Goal: Download file/media

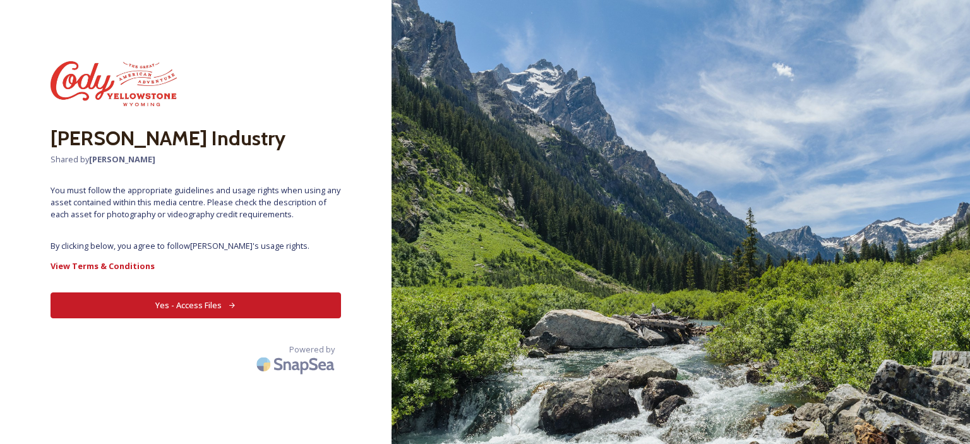
click at [188, 301] on button "Yes - Access Files" at bounding box center [196, 305] width 290 height 26
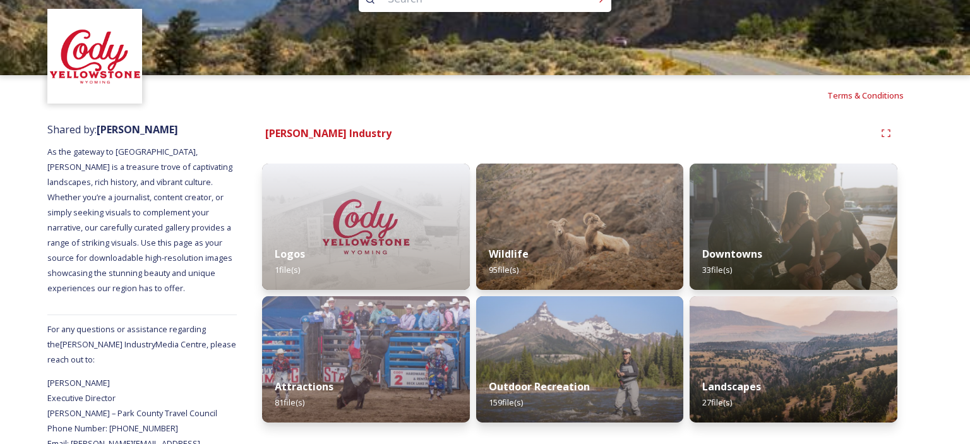
scroll to position [45, 0]
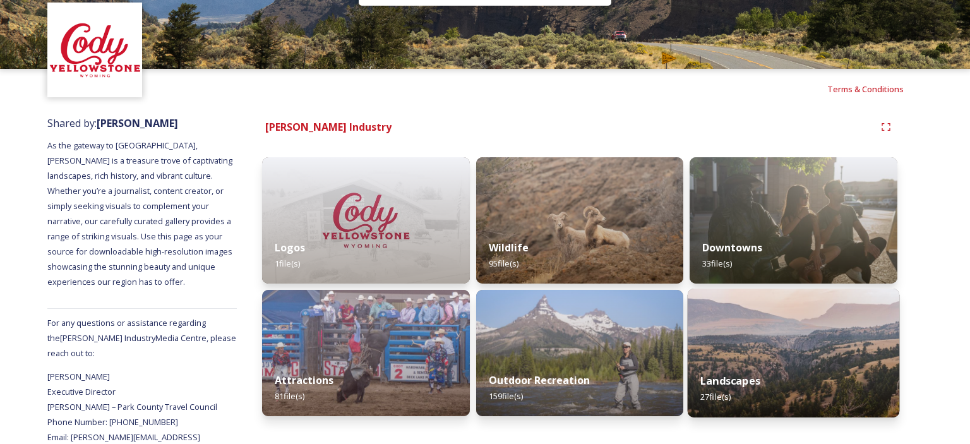
click at [756, 347] on img at bounding box center [794, 353] width 212 height 129
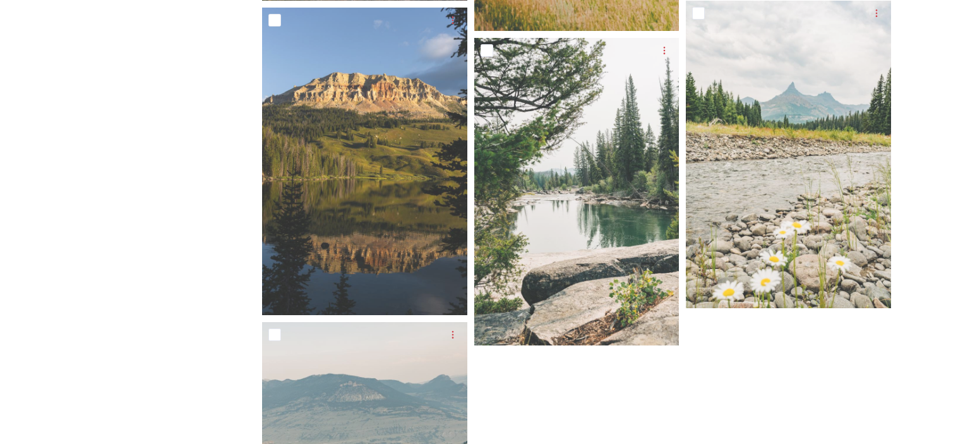
scroll to position [1813, 0]
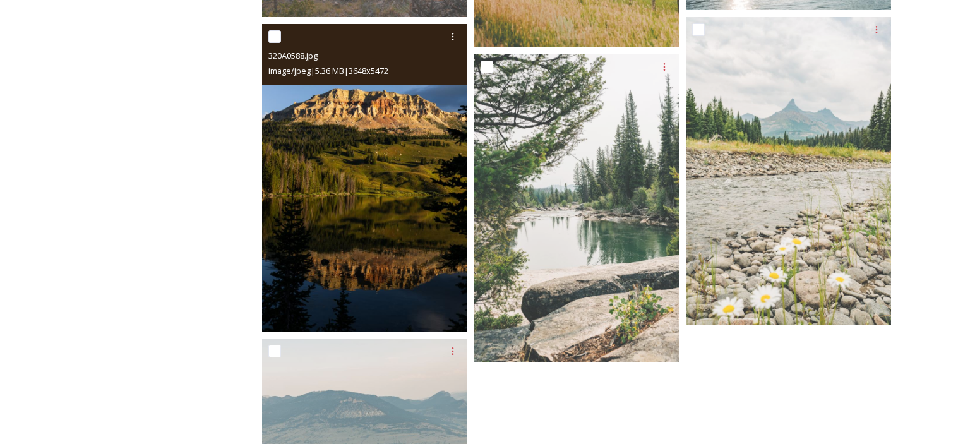
click at [280, 45] on div at bounding box center [366, 36] width 196 height 23
click at [275, 38] on input "checkbox" at bounding box center [274, 36] width 13 height 13
checkbox input "true"
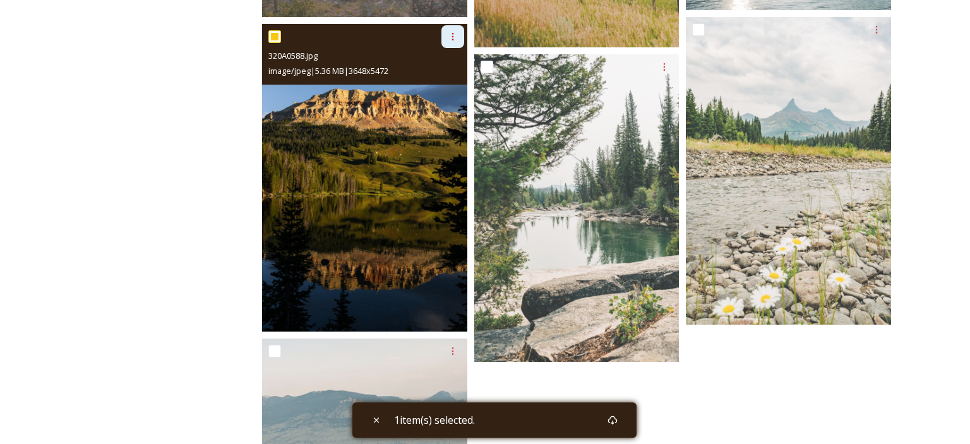
click at [450, 39] on icon at bounding box center [453, 37] width 10 height 10
click at [443, 95] on div "Download" at bounding box center [437, 88] width 51 height 25
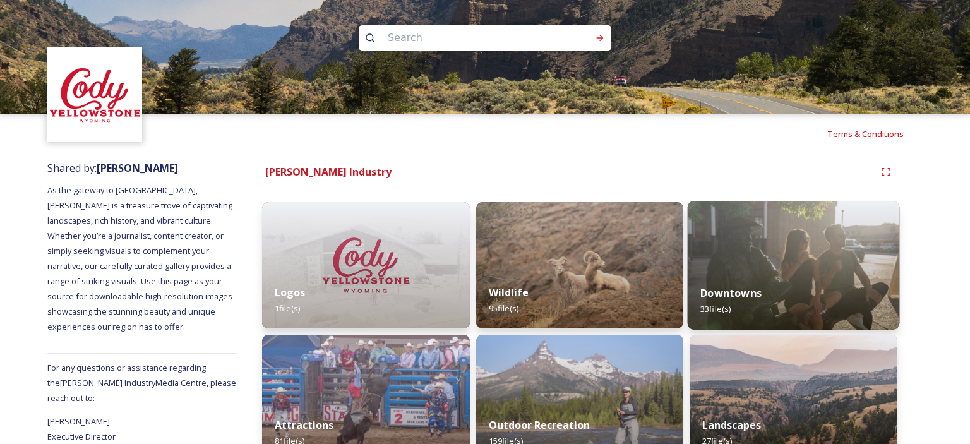
click at [781, 259] on img at bounding box center [794, 265] width 212 height 129
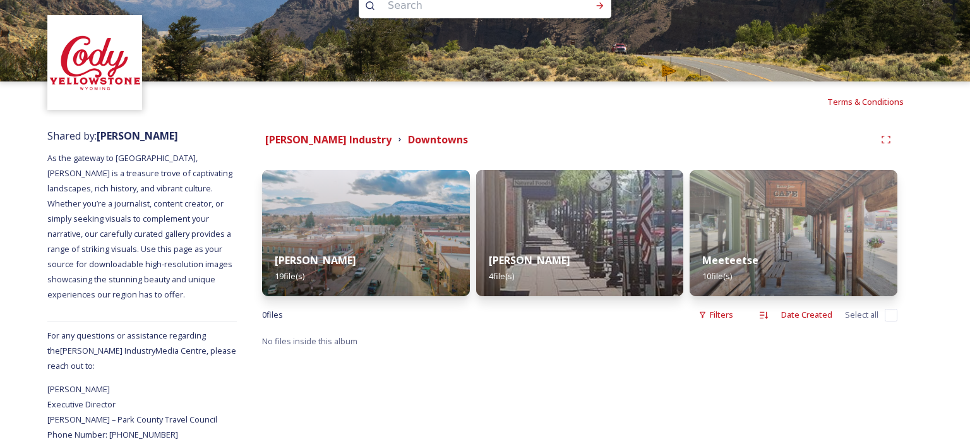
scroll to position [45, 0]
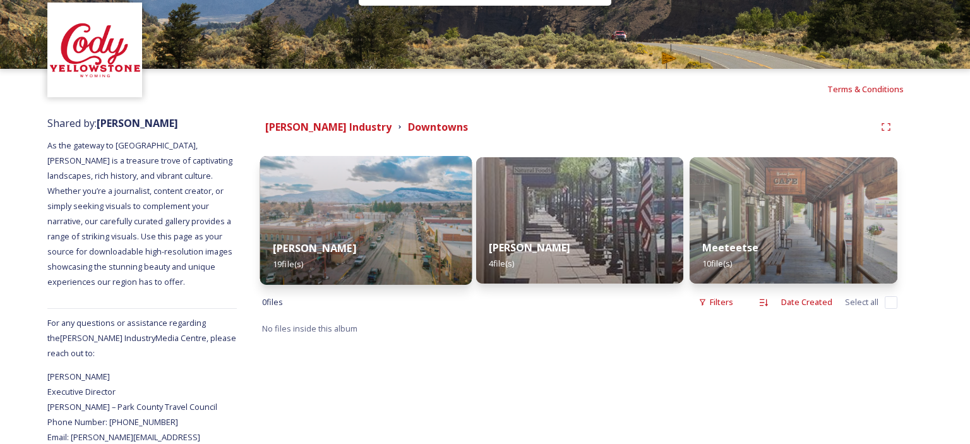
click at [357, 227] on img at bounding box center [366, 220] width 212 height 129
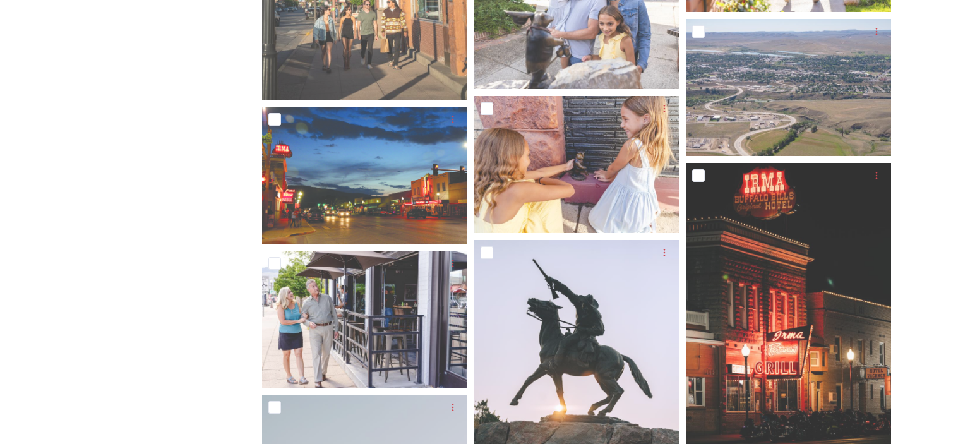
scroll to position [595, 0]
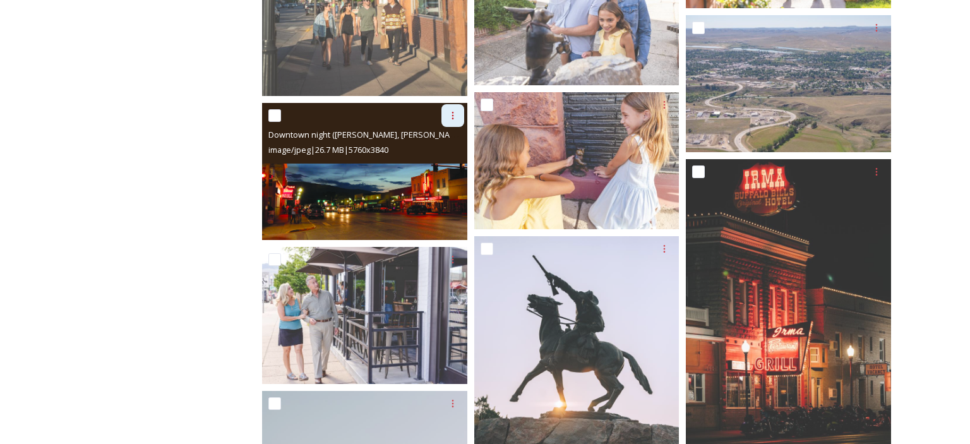
click at [451, 118] on icon at bounding box center [453, 115] width 10 height 10
click at [438, 169] on span "Download" at bounding box center [438, 168] width 39 height 12
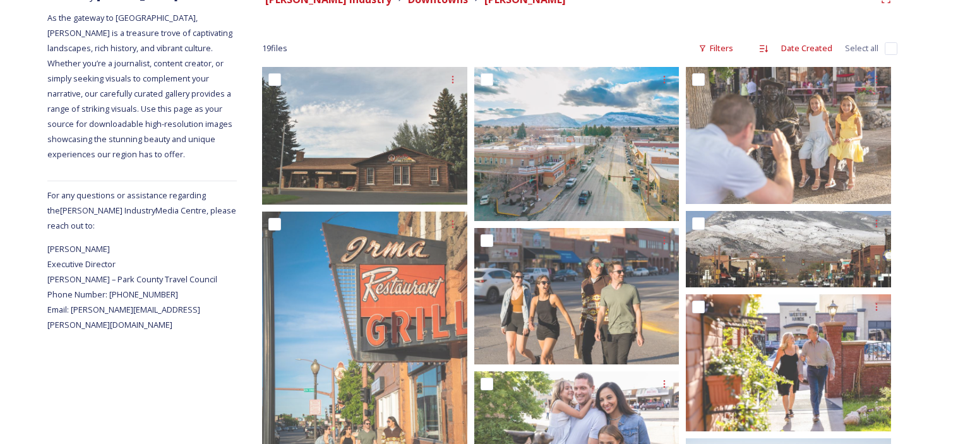
scroll to position [0, 0]
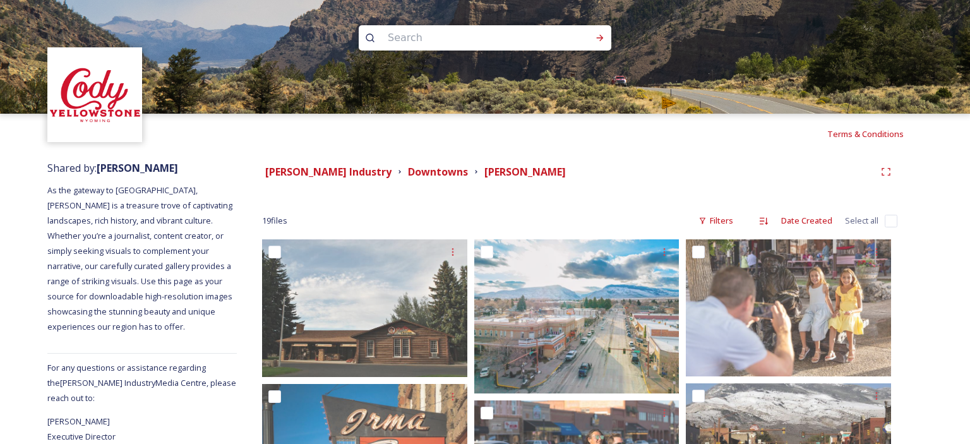
drag, startPoint x: 966, startPoint y: 188, endPoint x: 961, endPoint y: 5, distance: 182.6
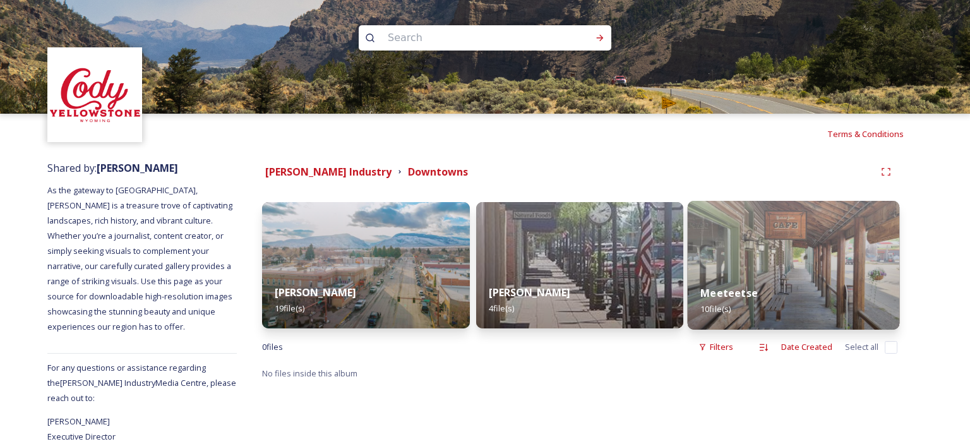
click at [772, 230] on img at bounding box center [794, 265] width 212 height 129
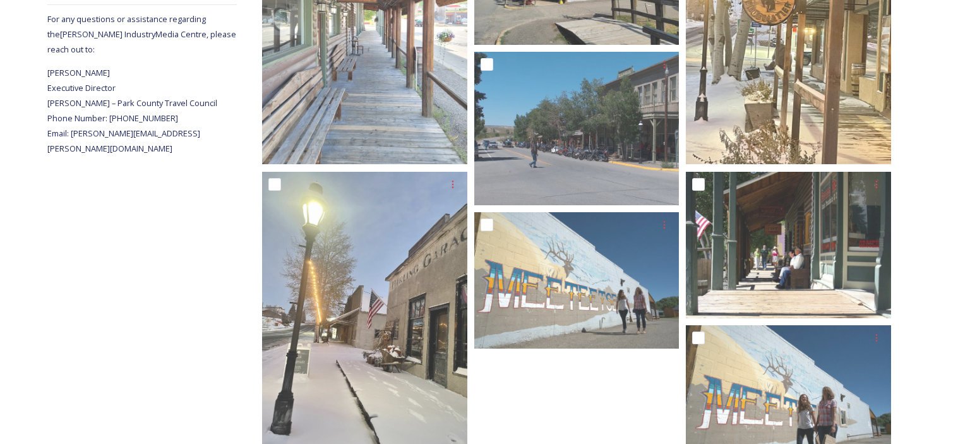
scroll to position [359, 0]
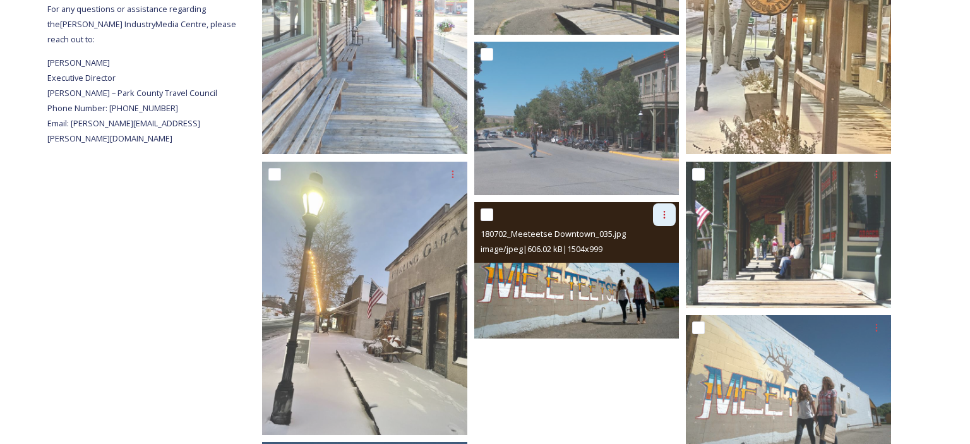
click at [660, 212] on icon at bounding box center [664, 215] width 10 height 10
click at [642, 268] on span "Download" at bounding box center [649, 267] width 39 height 12
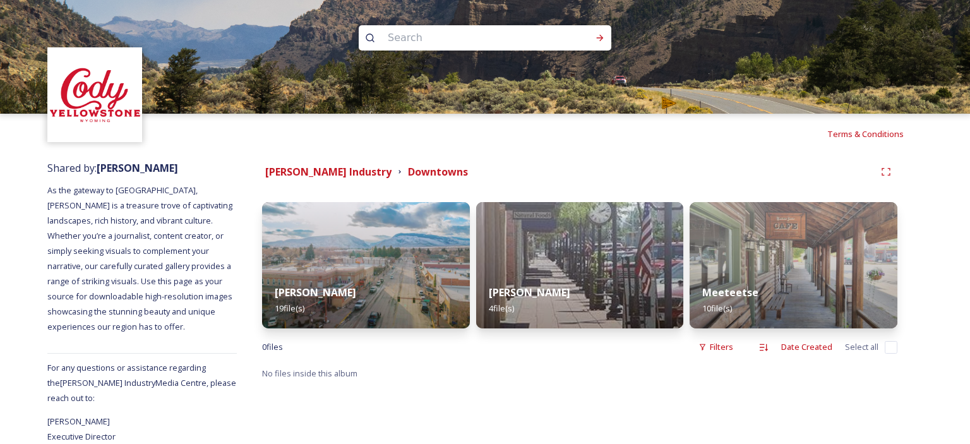
scroll to position [45, 0]
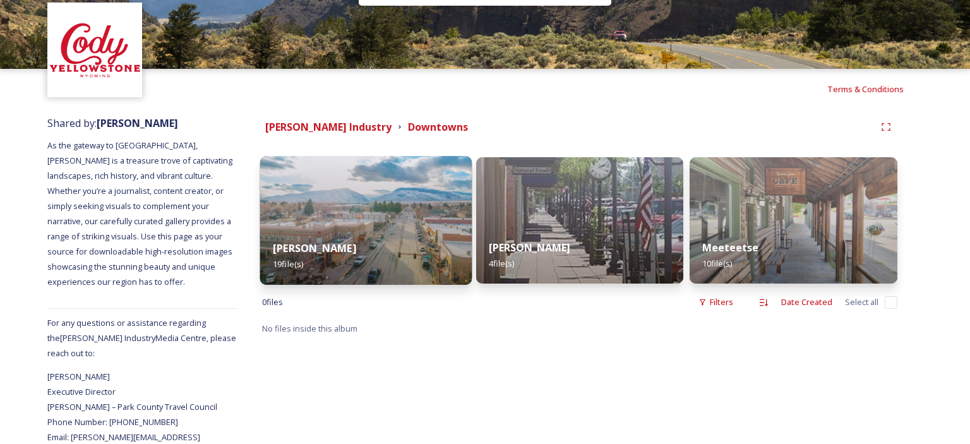
click at [335, 236] on div "[PERSON_NAME] 19 file(s)" at bounding box center [366, 255] width 212 height 57
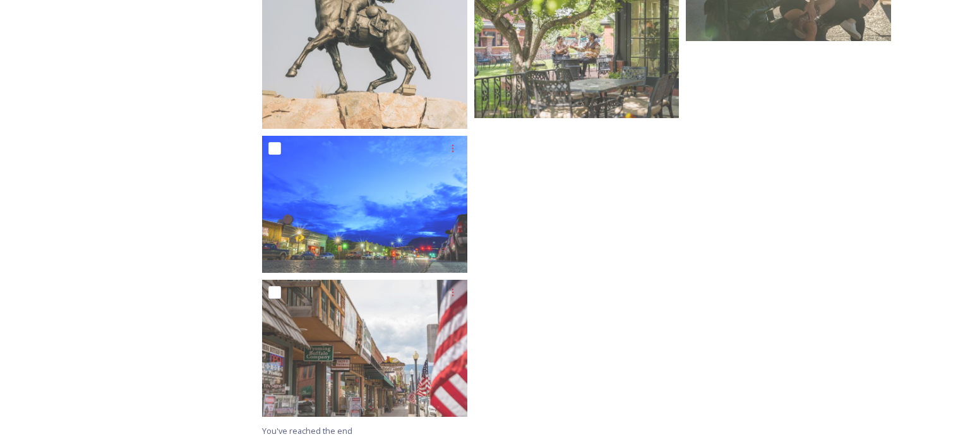
scroll to position [399, 0]
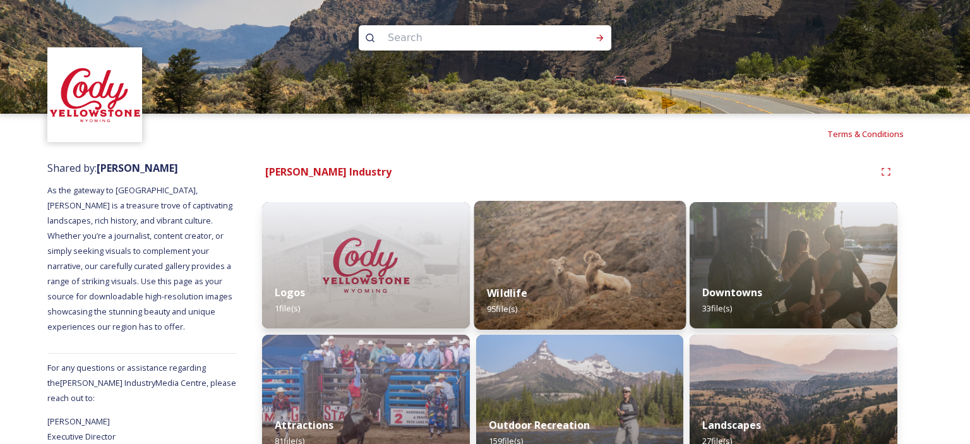
click at [640, 279] on div "Wildlife 95 file(s)" at bounding box center [580, 300] width 212 height 57
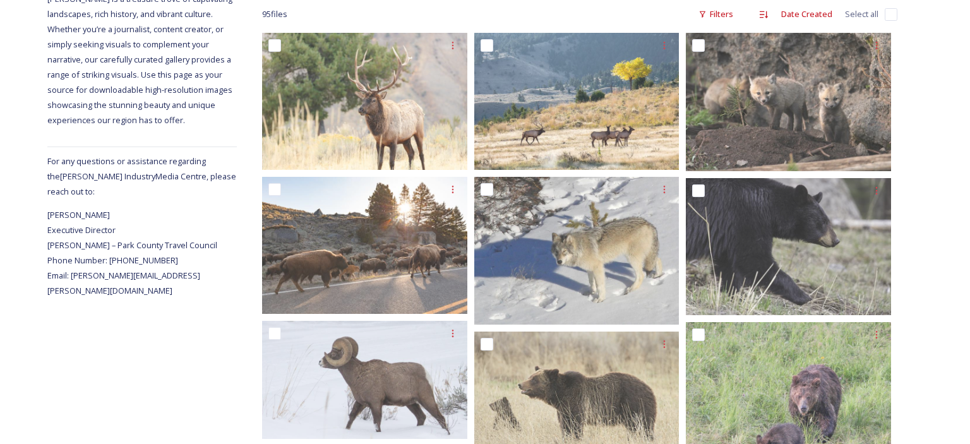
scroll to position [208, 0]
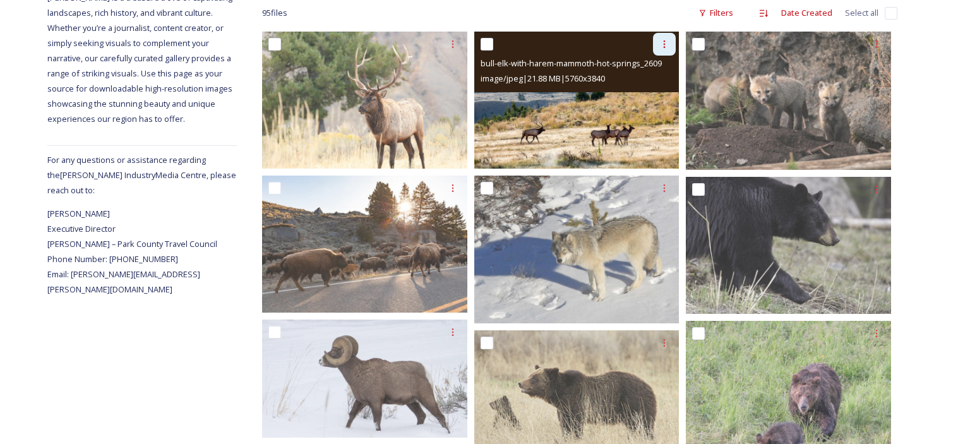
click at [665, 43] on icon at bounding box center [664, 44] width 10 height 10
click at [653, 98] on span "Download" at bounding box center [649, 96] width 39 height 12
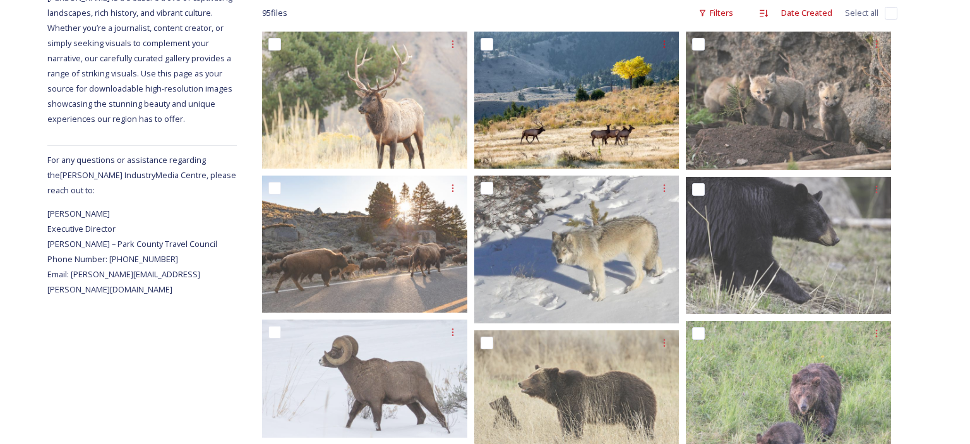
drag, startPoint x: 230, startPoint y: 243, endPoint x: 39, endPoint y: 242, distance: 191.3
copy span "[PERSON_NAME] – Park County Travel Council"
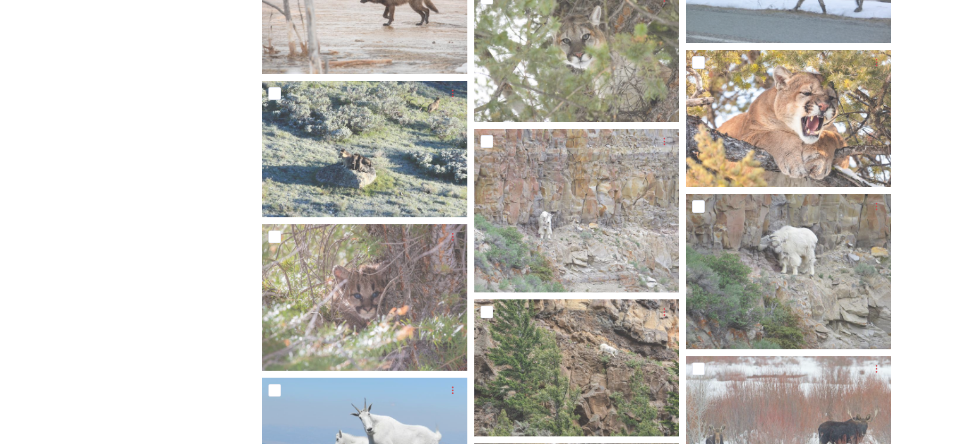
scroll to position [1570, 0]
